Goal: Browse casually

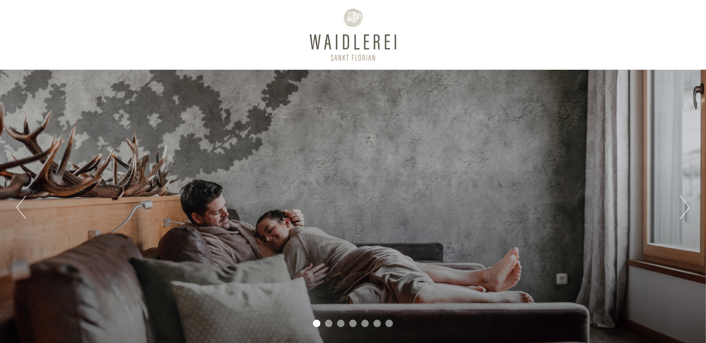
click at [684, 210] on button "Next" at bounding box center [685, 207] width 10 height 23
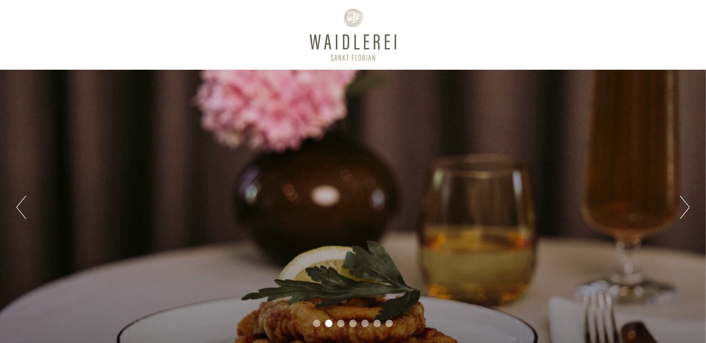
click at [685, 209] on button "Next" at bounding box center [685, 207] width 10 height 23
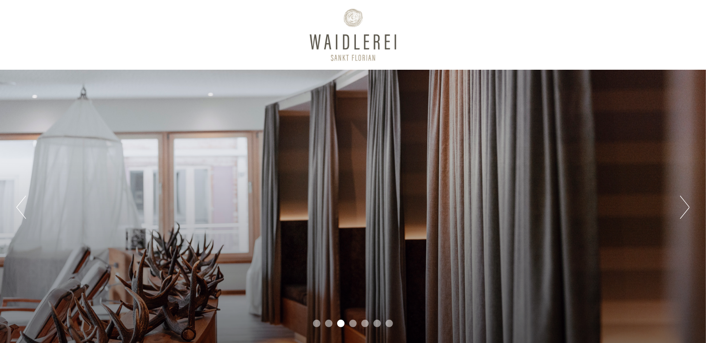
click at [685, 209] on button "Next" at bounding box center [685, 207] width 10 height 23
click at [686, 209] on button "Next" at bounding box center [685, 207] width 10 height 23
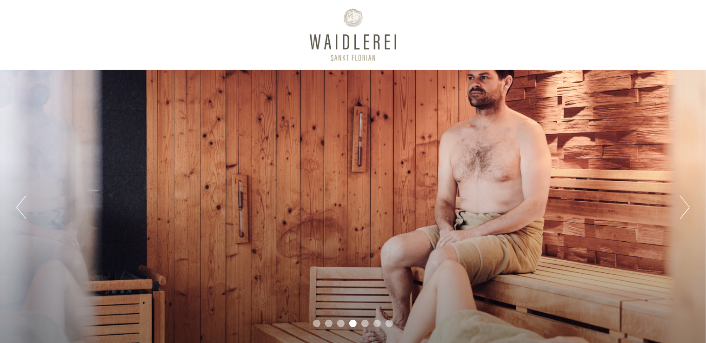
click at [686, 209] on button "Next" at bounding box center [685, 207] width 10 height 23
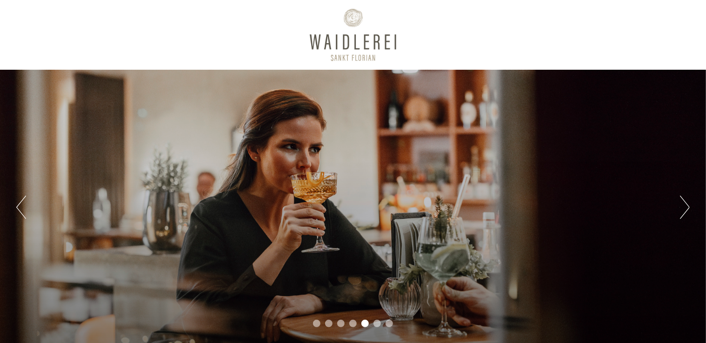
click at [686, 209] on button "Next" at bounding box center [685, 207] width 10 height 23
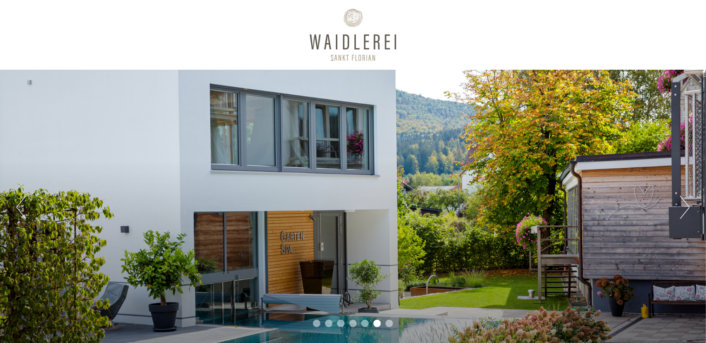
click at [686, 210] on button "Next" at bounding box center [685, 207] width 10 height 23
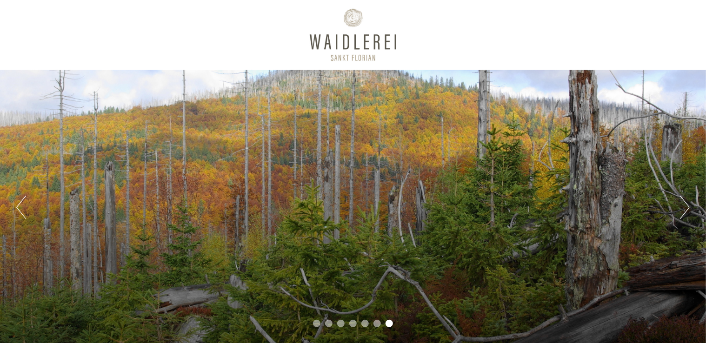
click at [686, 210] on button "Next" at bounding box center [685, 207] width 10 height 23
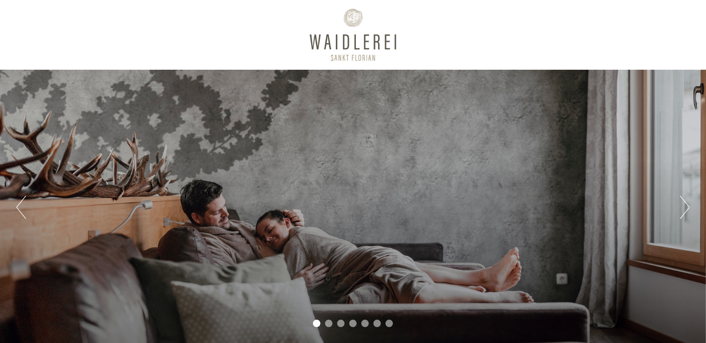
click at [686, 210] on button "Next" at bounding box center [685, 207] width 10 height 23
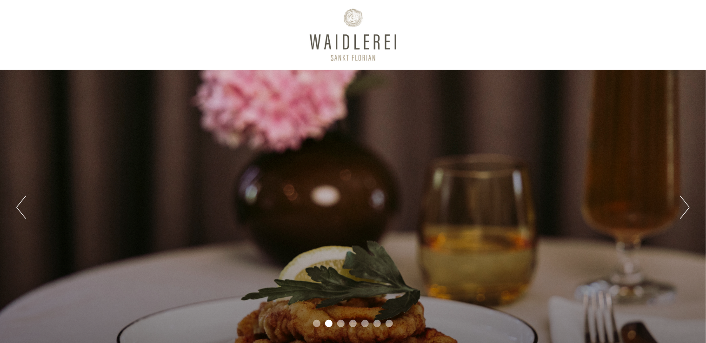
click at [686, 210] on button "Next" at bounding box center [685, 207] width 10 height 23
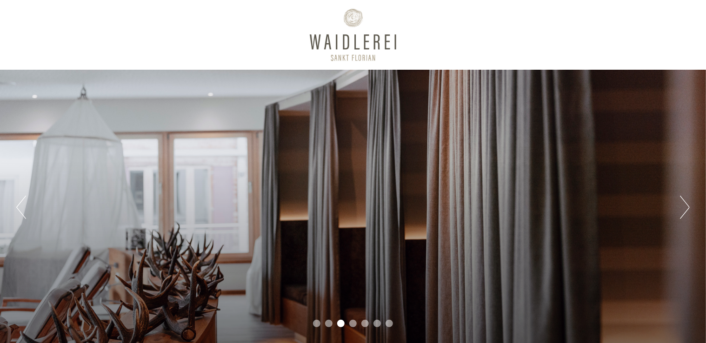
click at [686, 210] on button "Next" at bounding box center [685, 207] width 10 height 23
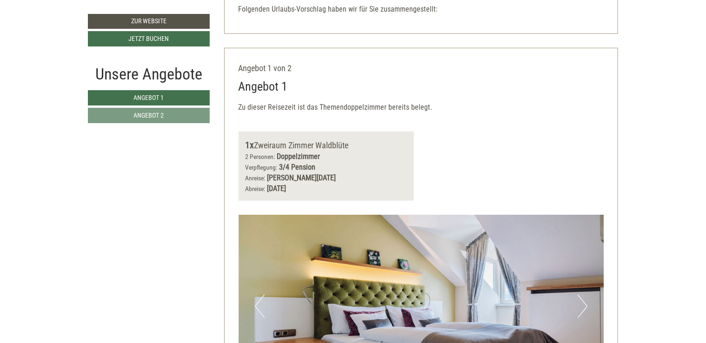
scroll to position [511, 0]
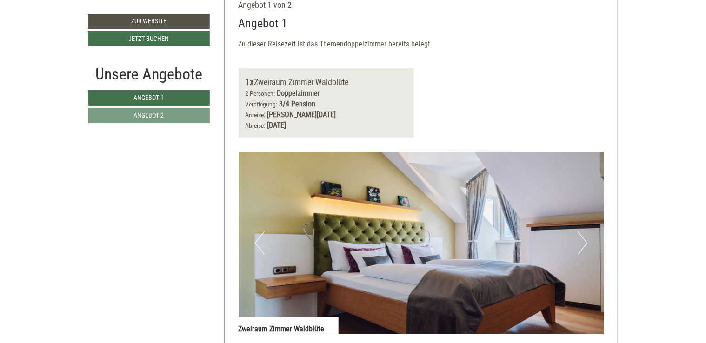
click at [579, 245] on button "Next" at bounding box center [583, 243] width 10 height 23
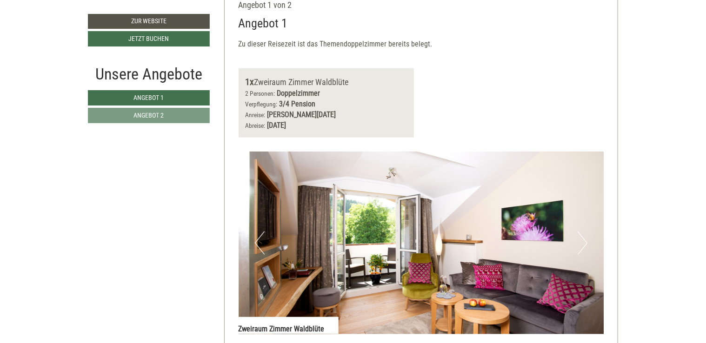
click at [586, 244] on button "Next" at bounding box center [583, 243] width 10 height 23
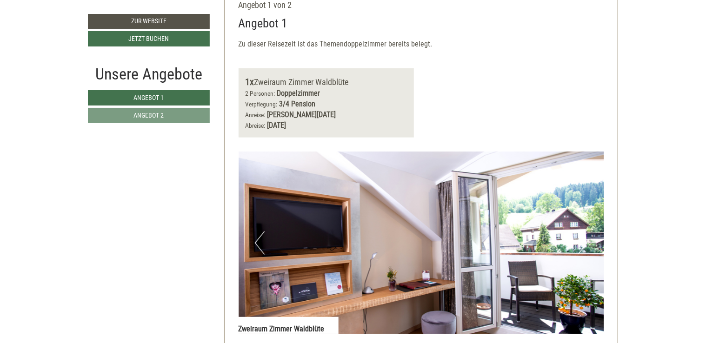
click at [585, 245] on button "Next" at bounding box center [583, 243] width 10 height 23
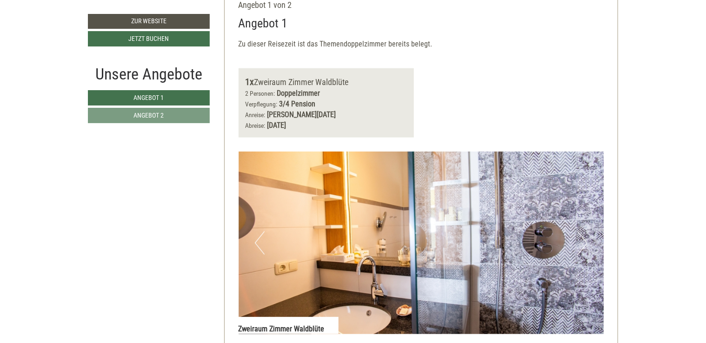
click at [585, 245] on button "Next" at bounding box center [583, 243] width 10 height 23
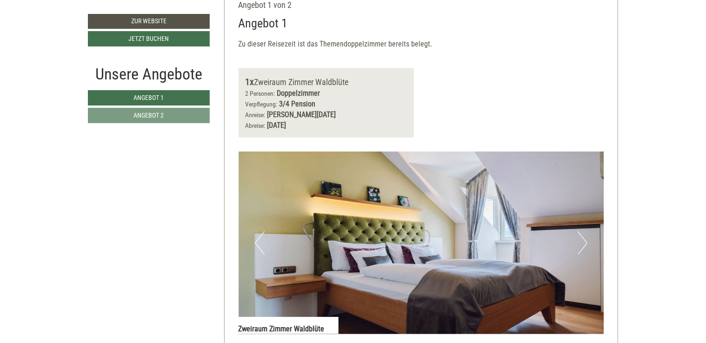
click at [586, 245] on button "Next" at bounding box center [583, 243] width 10 height 23
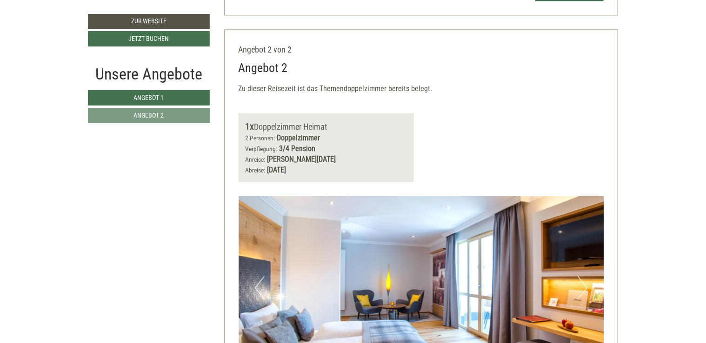
scroll to position [1116, 0]
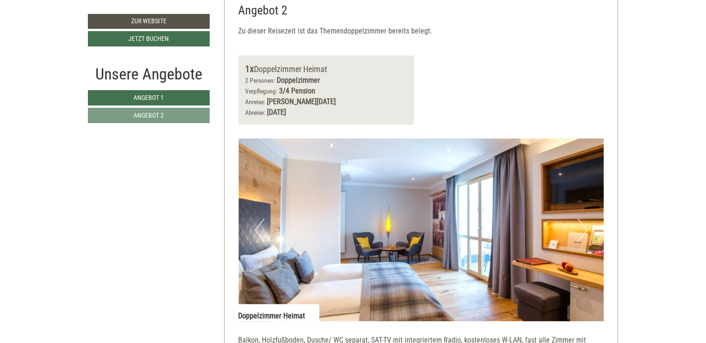
click at [584, 232] on button "Next" at bounding box center [583, 230] width 10 height 23
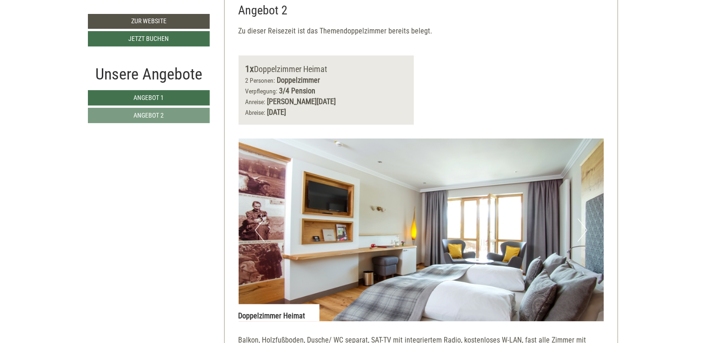
click at [584, 232] on button "Next" at bounding box center [583, 230] width 10 height 23
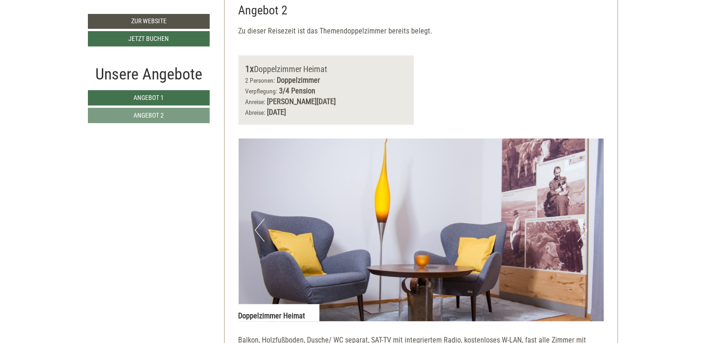
click at [584, 233] on button "Next" at bounding box center [583, 230] width 10 height 23
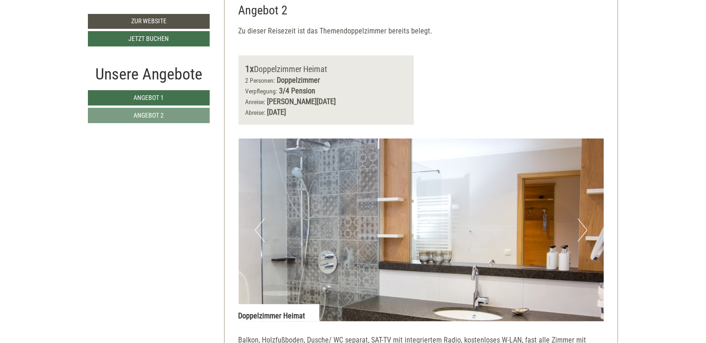
click at [584, 233] on button "Next" at bounding box center [583, 230] width 10 height 23
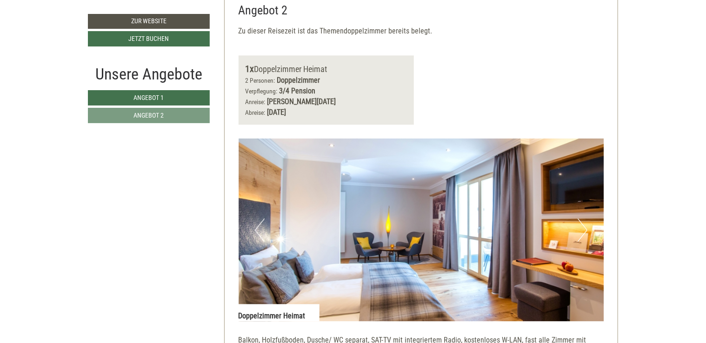
click at [584, 233] on button "Next" at bounding box center [583, 230] width 10 height 23
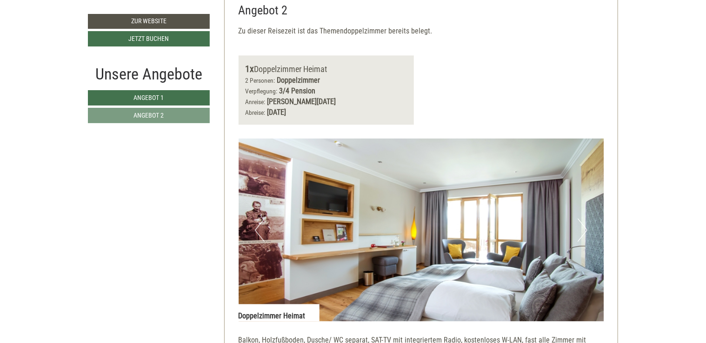
click at [584, 233] on button "Next" at bounding box center [583, 230] width 10 height 23
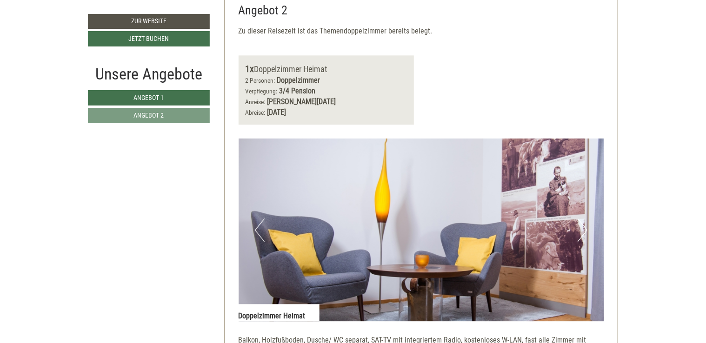
click at [584, 233] on button "Next" at bounding box center [583, 230] width 10 height 23
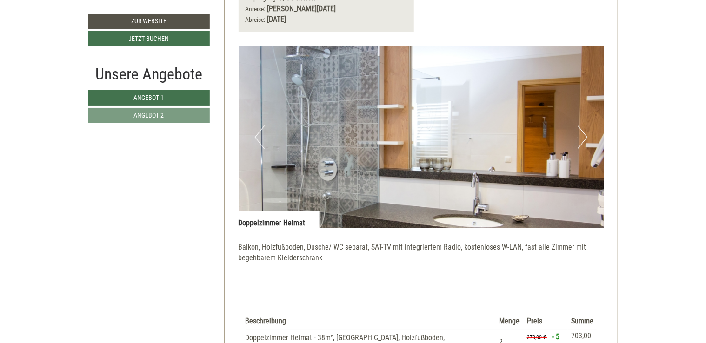
scroll to position [1255, 0]
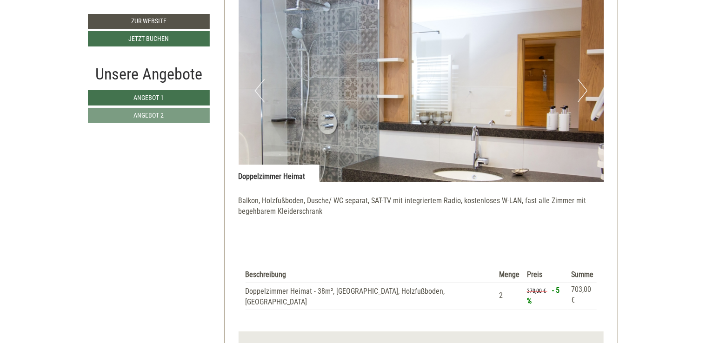
click at [584, 92] on button "Next" at bounding box center [583, 90] width 10 height 23
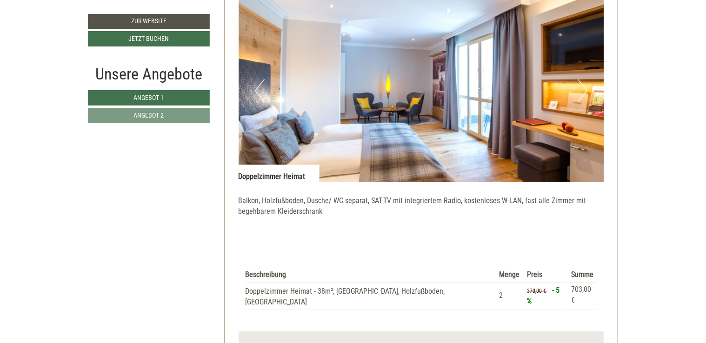
click at [584, 92] on button "Next" at bounding box center [583, 90] width 10 height 23
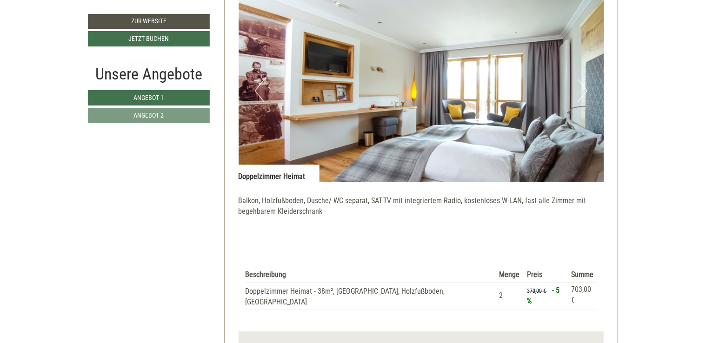
click at [584, 92] on button "Next" at bounding box center [583, 90] width 10 height 23
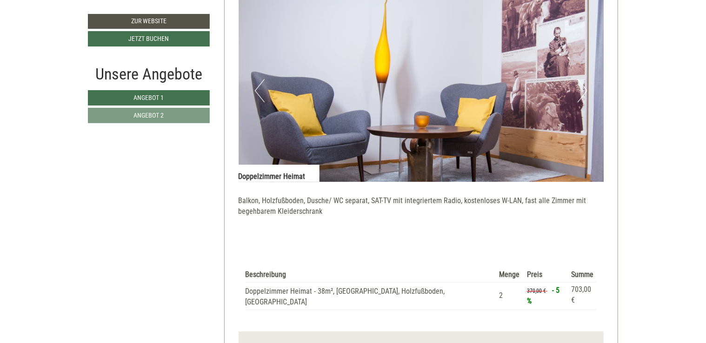
click at [584, 92] on button "Next" at bounding box center [583, 90] width 10 height 23
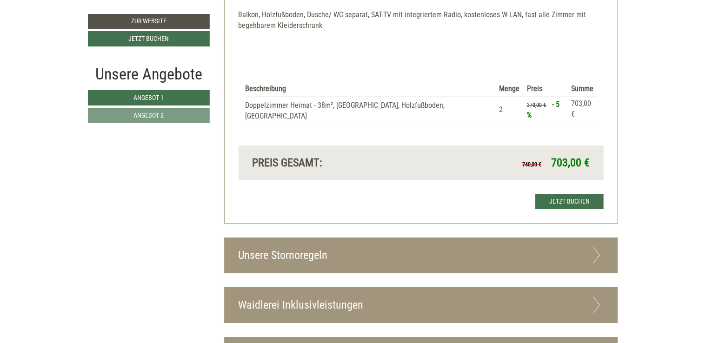
scroll to position [1534, 0]
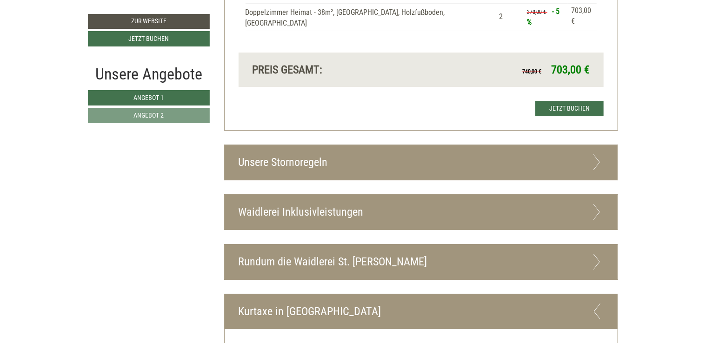
click at [595, 204] on icon at bounding box center [596, 212] width 13 height 16
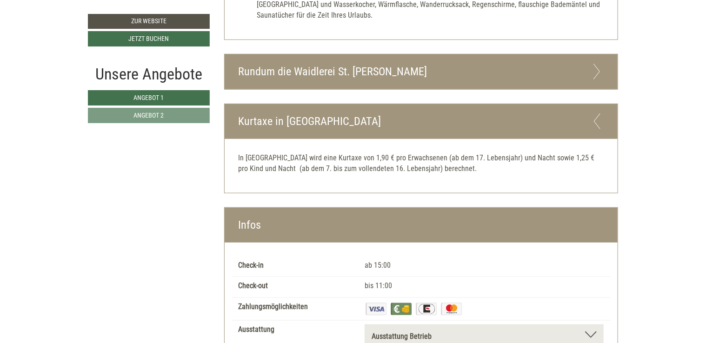
scroll to position [2139, 0]
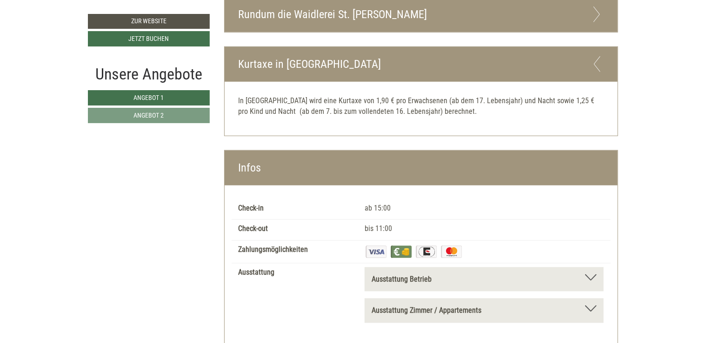
click at [593, 274] on div at bounding box center [591, 277] width 12 height 7
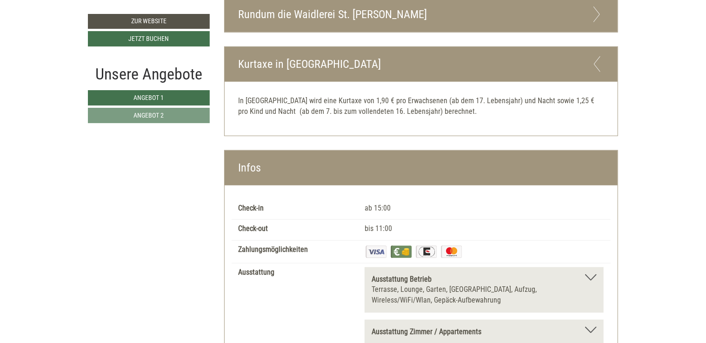
click at [593, 274] on div at bounding box center [591, 277] width 12 height 7
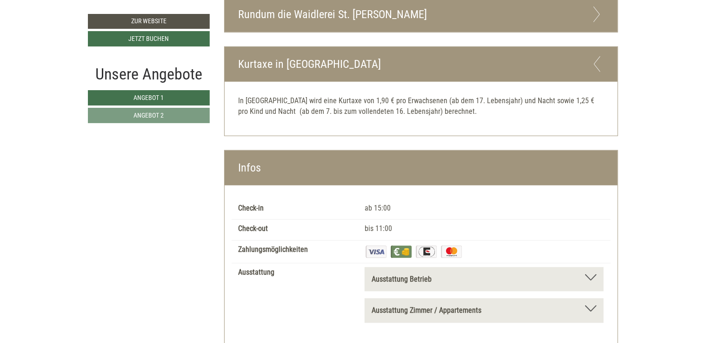
click at [592, 306] on div at bounding box center [591, 309] width 12 height 7
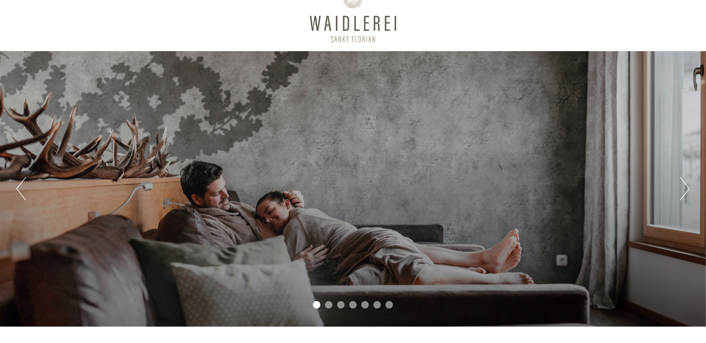
scroll to position [0, 0]
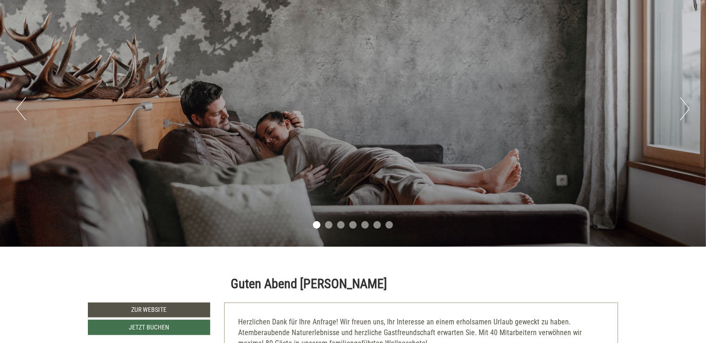
scroll to position [46, 0]
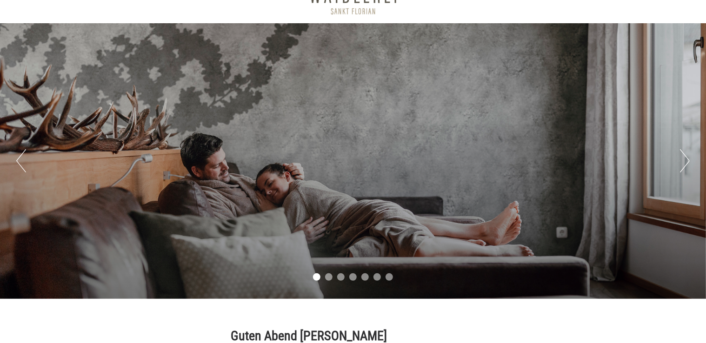
click at [685, 163] on button "Next" at bounding box center [685, 160] width 10 height 23
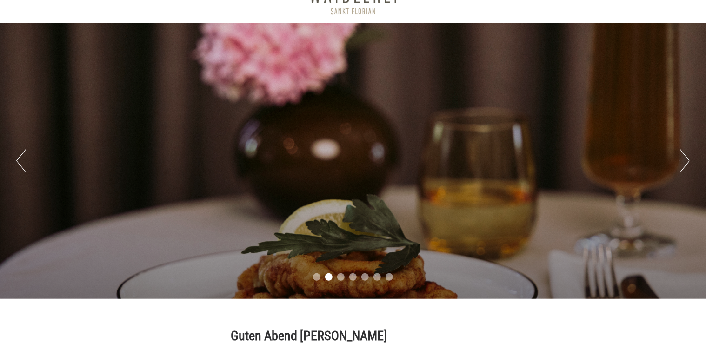
click at [685, 162] on button "Next" at bounding box center [685, 160] width 10 height 23
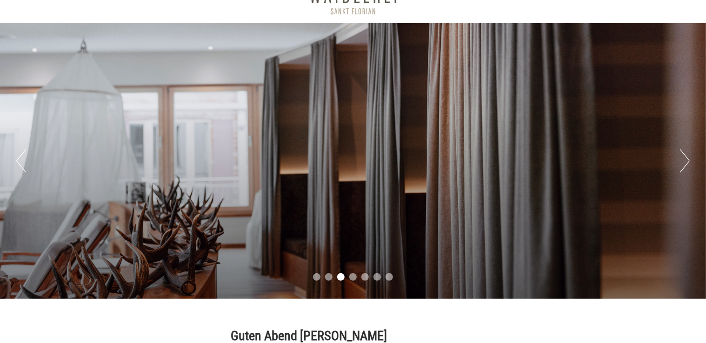
click at [684, 165] on button "Next" at bounding box center [685, 160] width 10 height 23
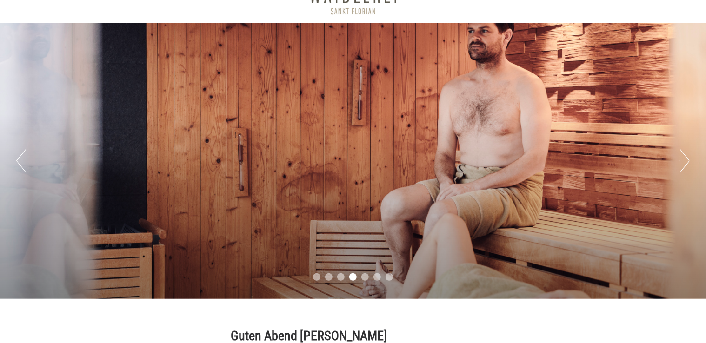
click at [684, 165] on button "Next" at bounding box center [685, 160] width 10 height 23
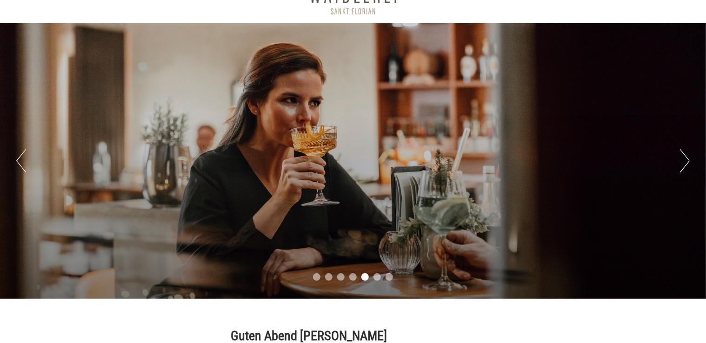
click at [684, 166] on button "Next" at bounding box center [685, 160] width 10 height 23
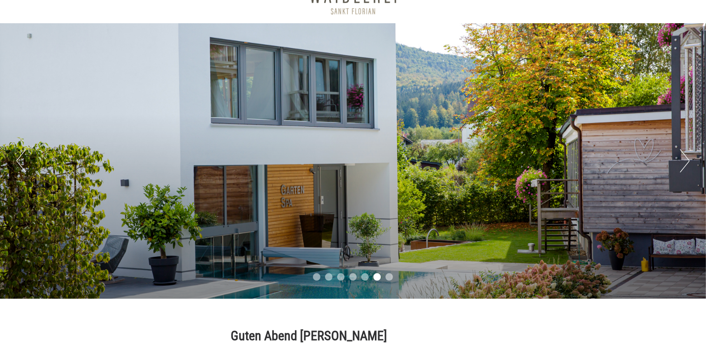
click at [684, 166] on button "Next" at bounding box center [685, 160] width 10 height 23
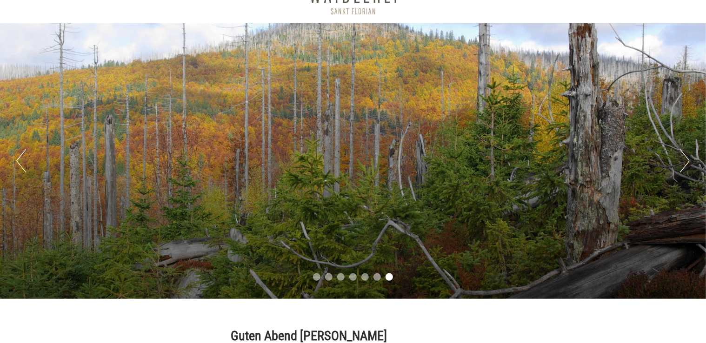
click at [684, 166] on button "Next" at bounding box center [685, 160] width 10 height 23
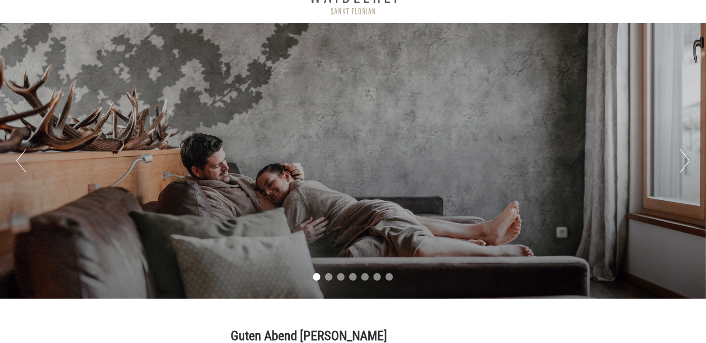
click at [684, 168] on button "Next" at bounding box center [685, 160] width 10 height 23
